Goal: Browse casually

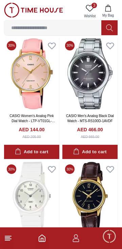
scroll to position [2316, 0]
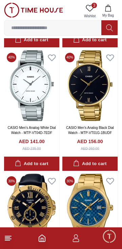
scroll to position [4829, 0]
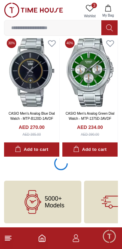
scroll to position [6143, 0]
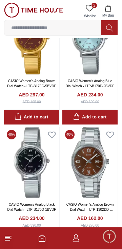
scroll to position [7378, 0]
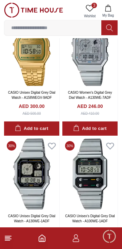
scroll to position [8615, 0]
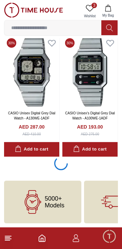
scroll to position [8616, 0]
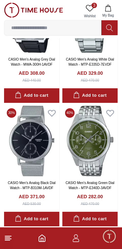
scroll to position [11089, 0]
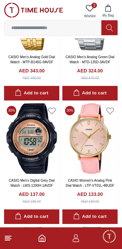
scroll to position [11268, 0]
